Goal: Check status: Check status

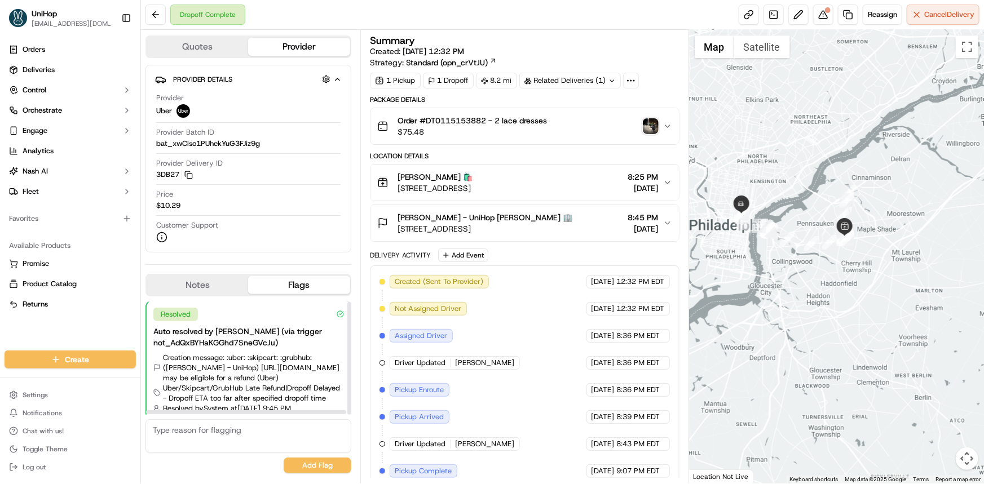
click at [190, 283] on button "Notes" at bounding box center [197, 285] width 101 height 18
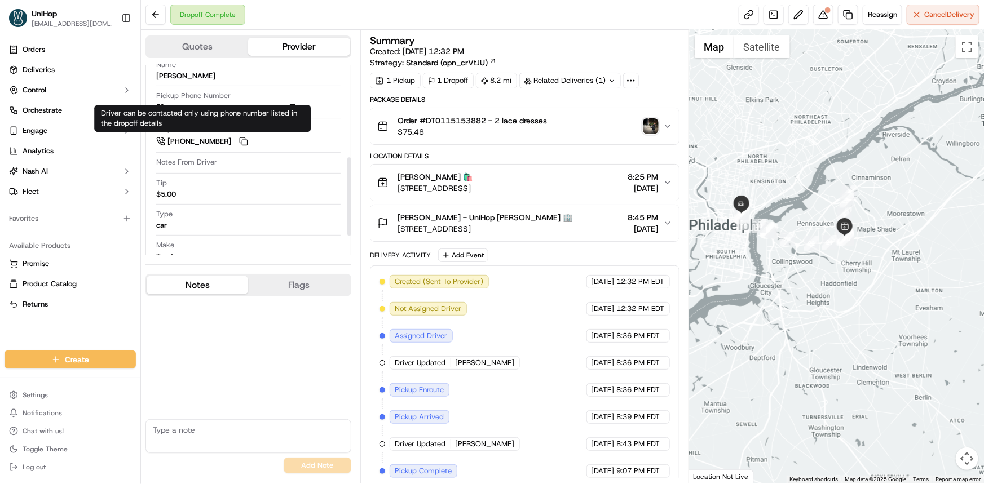
scroll to position [256, 0]
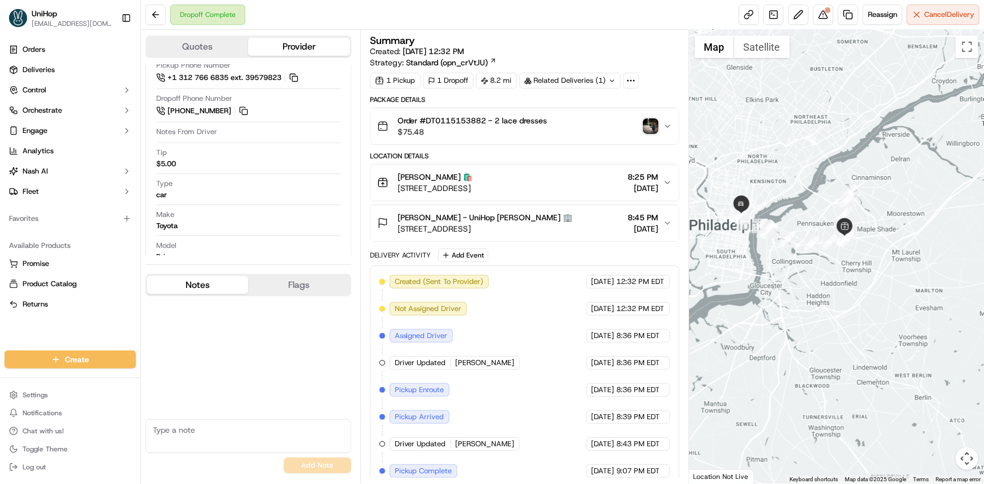
click at [652, 123] on img "button" at bounding box center [651, 126] width 16 height 16
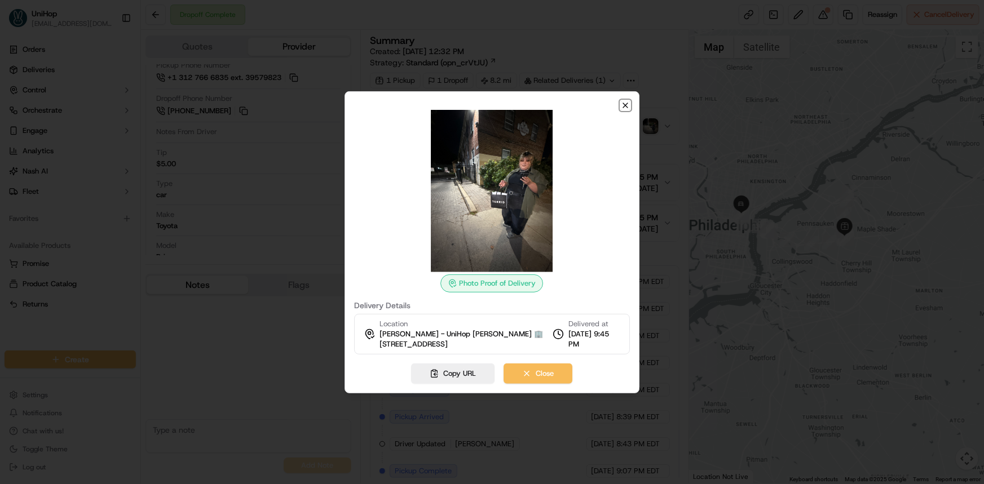
click at [625, 101] on icon "button" at bounding box center [625, 105] width 9 height 9
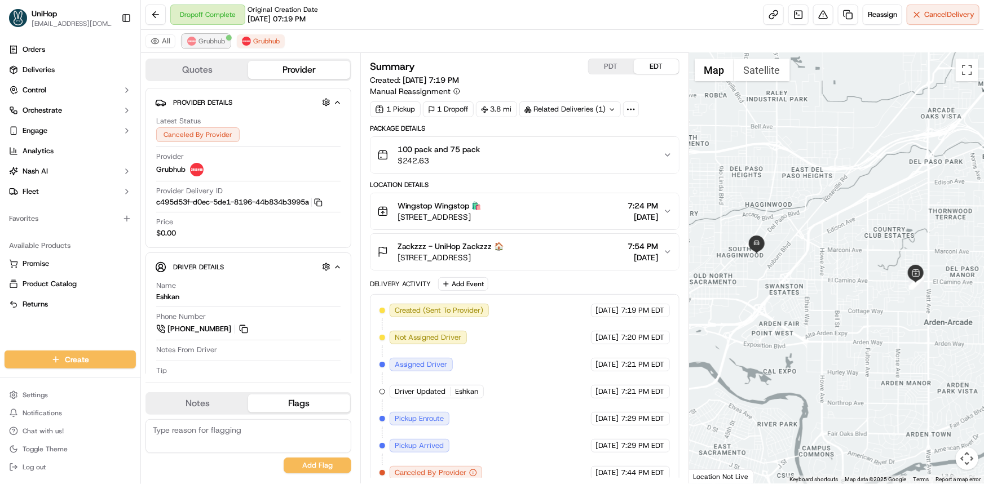
click at [217, 38] on span "Grubhub" at bounding box center [211, 41] width 27 height 9
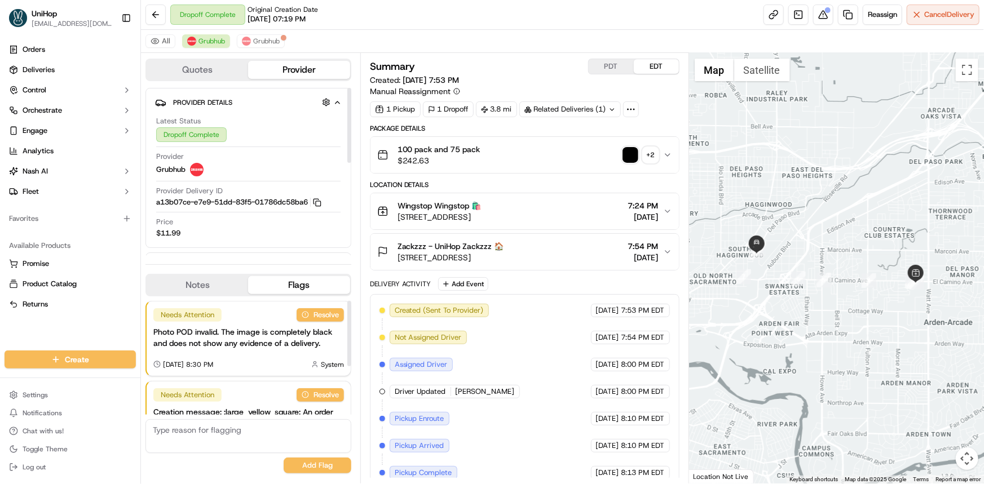
click at [231, 287] on button "Notes" at bounding box center [197, 285] width 101 height 18
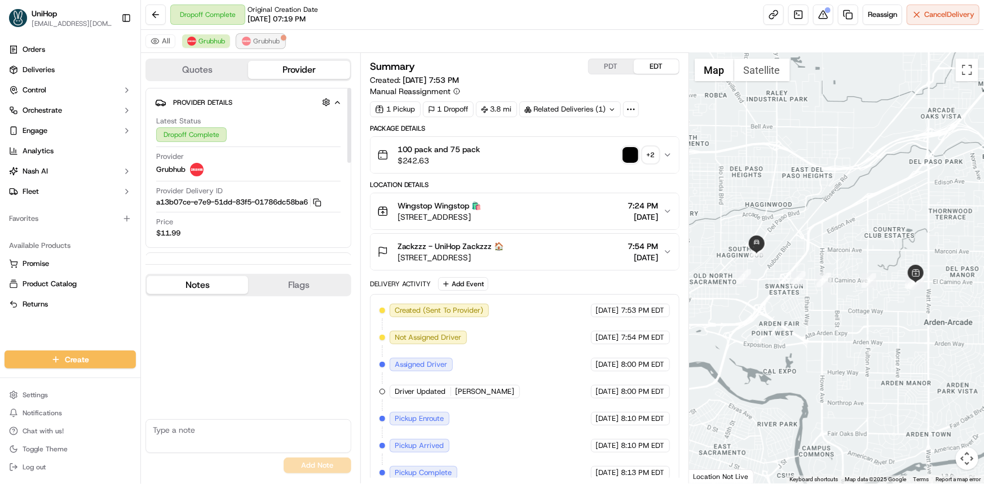
click at [260, 43] on span "Grubhub" at bounding box center [266, 41] width 27 height 9
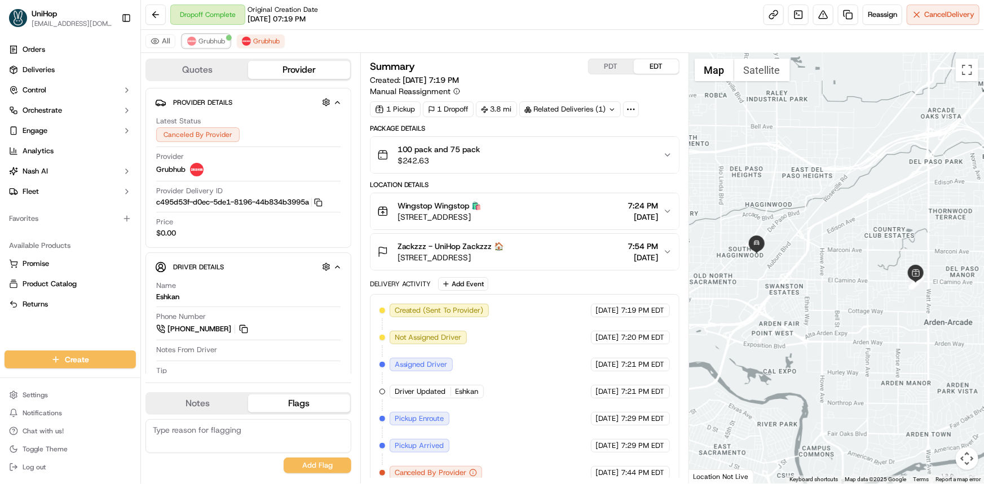
drag, startPoint x: 220, startPoint y: 39, endPoint x: 207, endPoint y: 264, distance: 224.8
click at [220, 39] on span "Grubhub" at bounding box center [211, 41] width 27 height 9
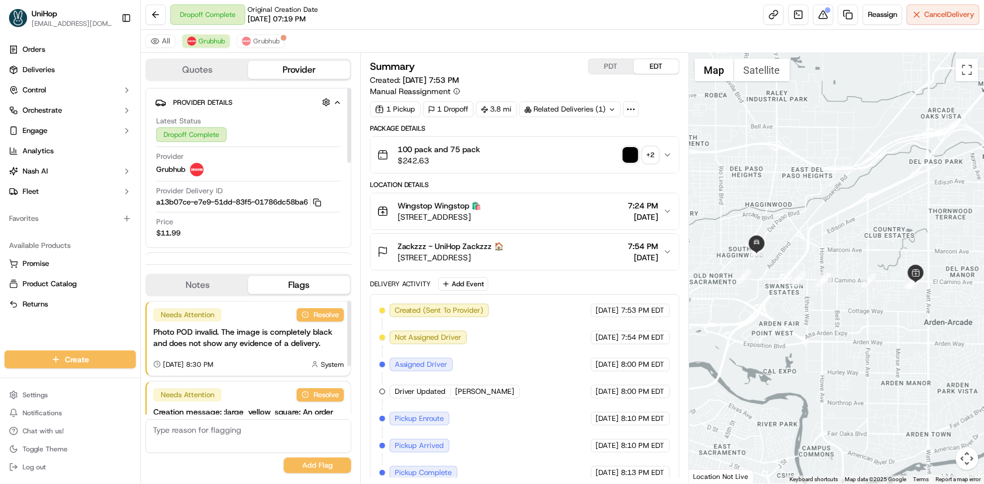
click at [200, 276] on button "Notes" at bounding box center [197, 285] width 101 height 18
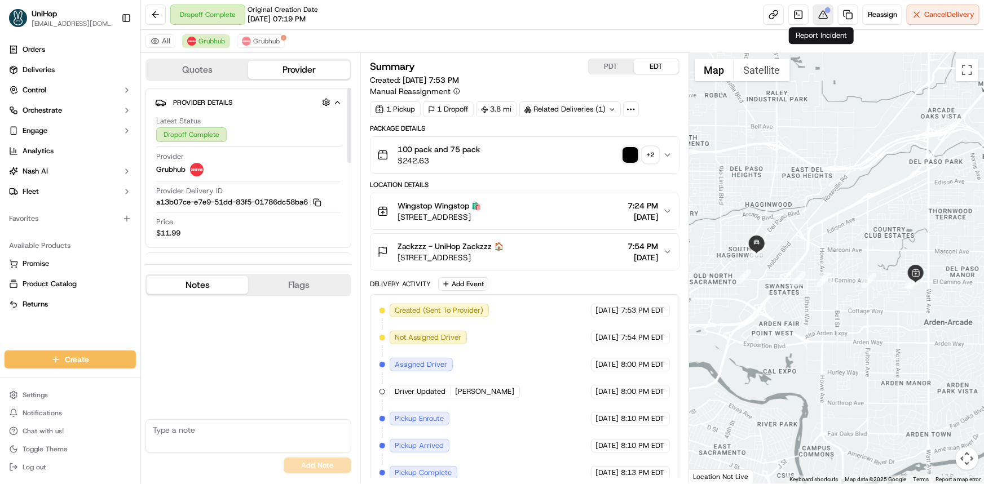
click at [827, 11] on div at bounding box center [828, 10] width 6 height 6
click at [631, 157] on img "button" at bounding box center [630, 155] width 16 height 16
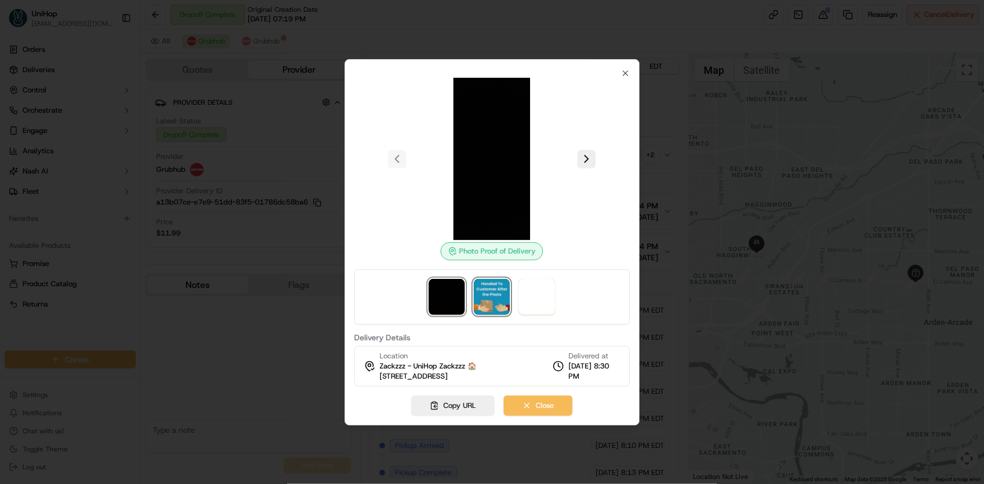
click at [490, 308] on img at bounding box center [492, 297] width 36 height 36
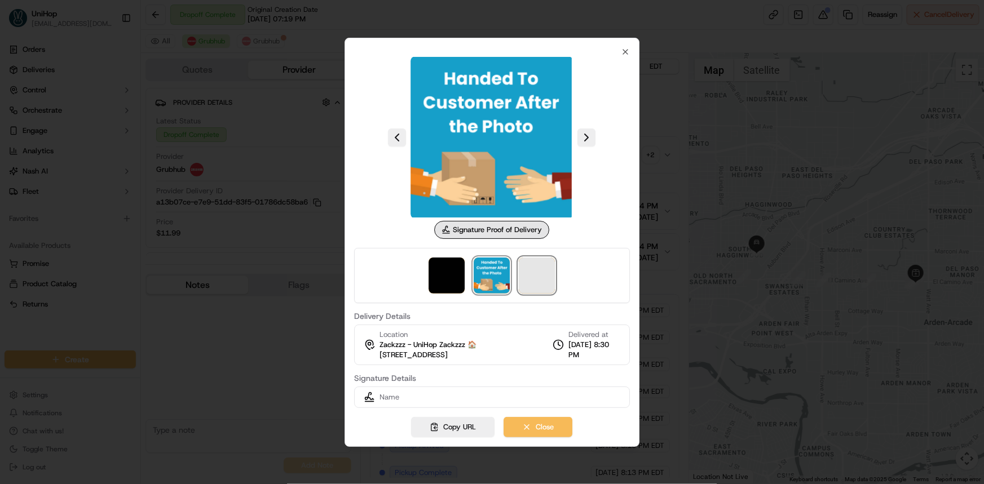
click at [538, 272] on span at bounding box center [537, 276] width 36 height 36
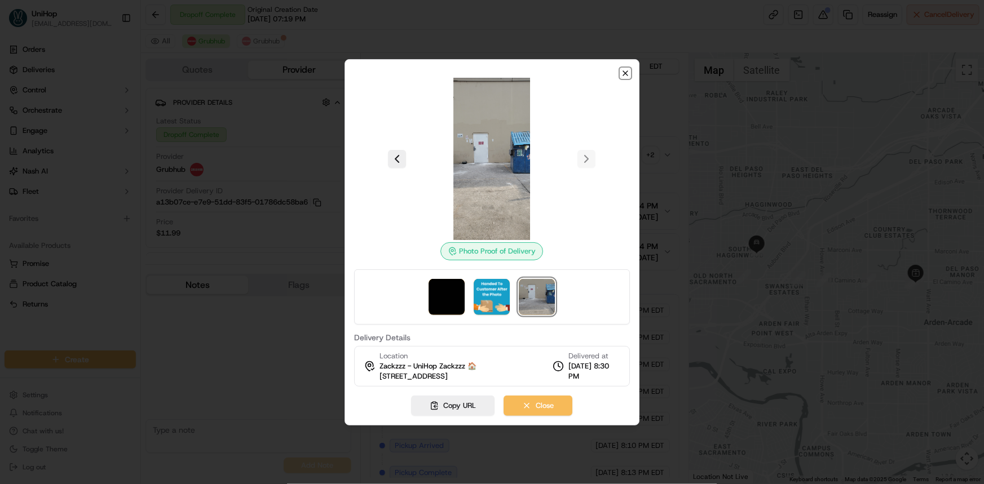
click at [626, 74] on icon "button" at bounding box center [625, 73] width 9 height 9
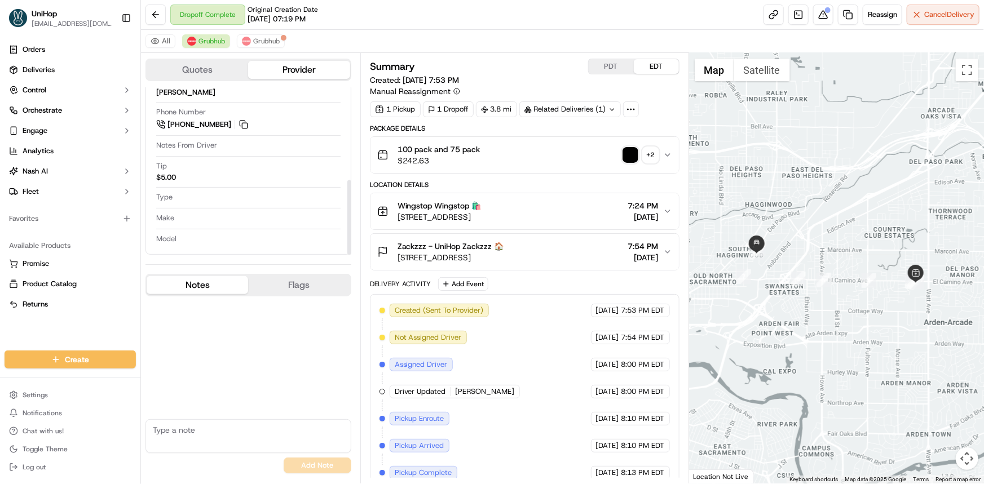
scroll to position [205, 0]
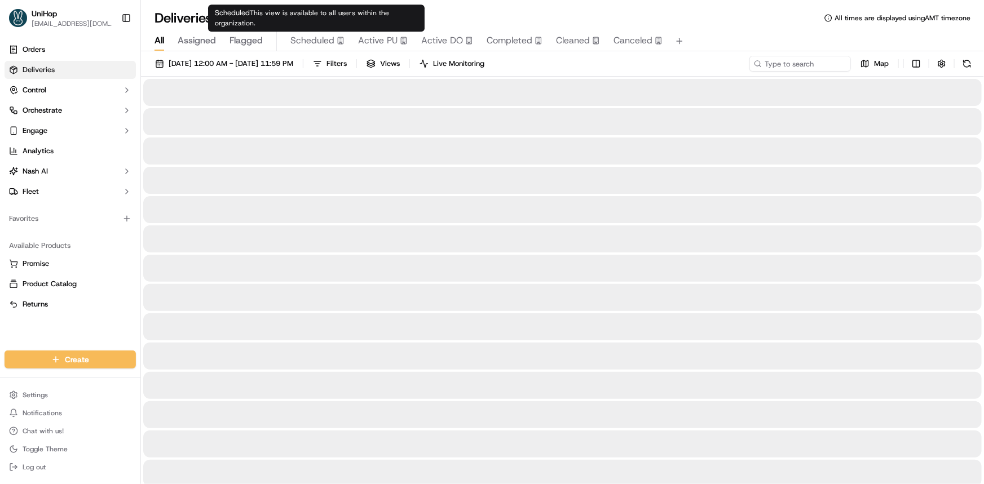
click at [379, 34] on span "Active PU" at bounding box center [377, 41] width 39 height 14
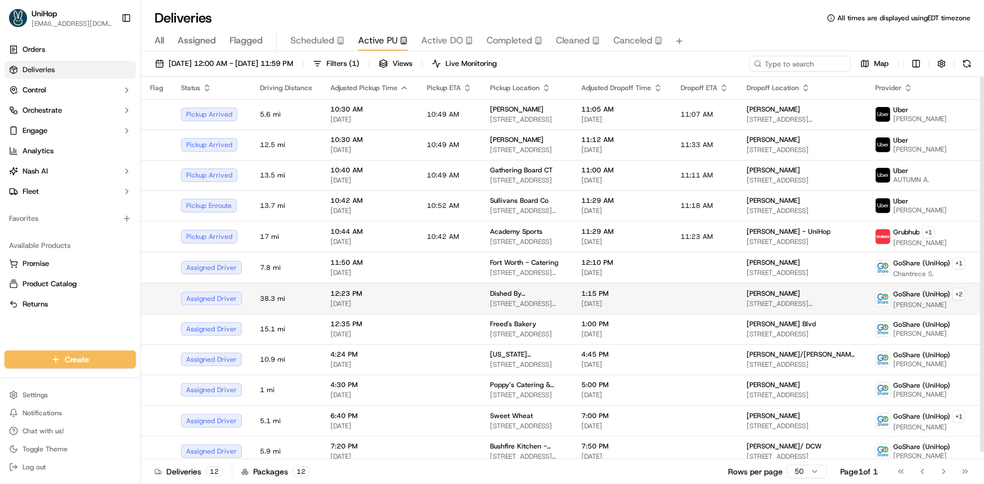
click at [388, 299] on span "Sep 20 2025" at bounding box center [369, 303] width 78 height 9
